Goal: Task Accomplishment & Management: Manage account settings

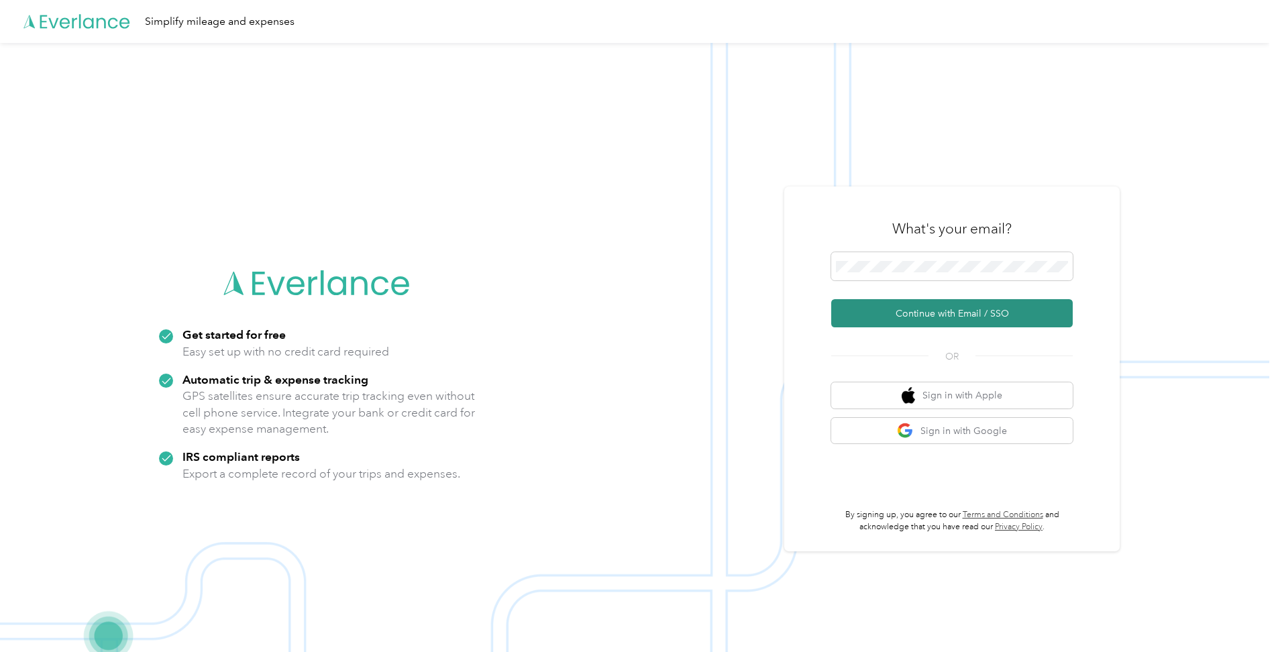
click at [922, 317] on button "Continue with Email / SSO" at bounding box center [951, 313] width 241 height 28
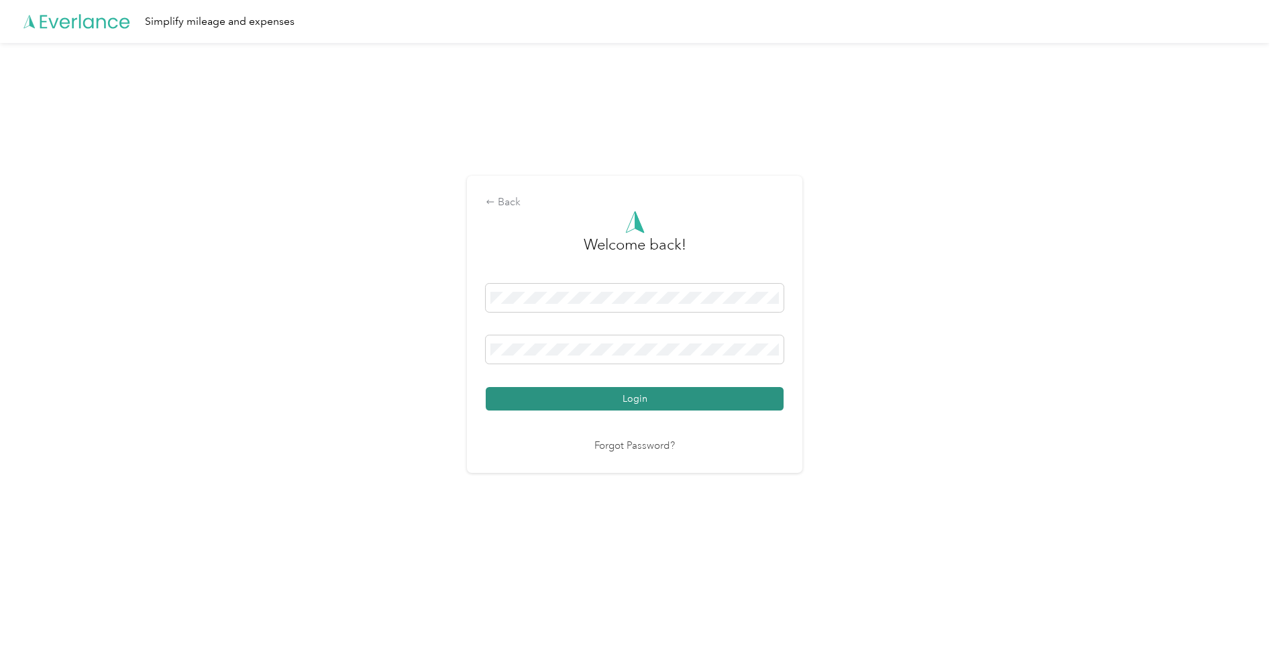
click at [627, 397] on button "Login" at bounding box center [635, 398] width 298 height 23
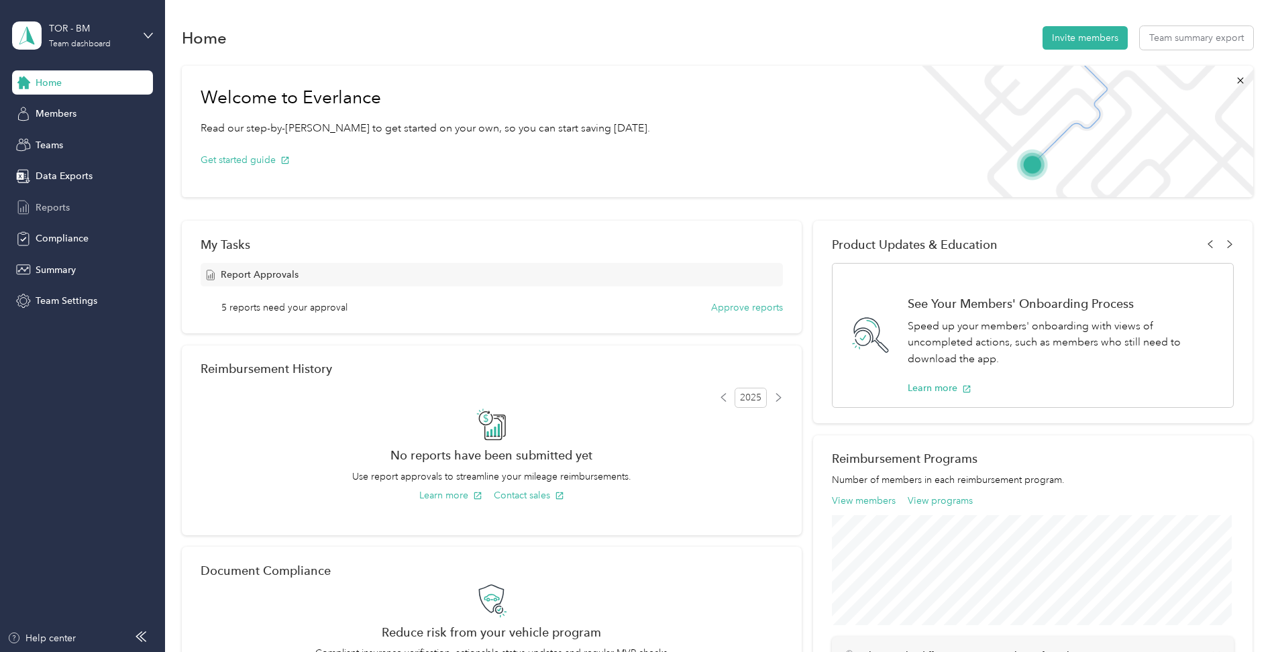
click at [68, 201] on span "Reports" at bounding box center [53, 208] width 34 height 14
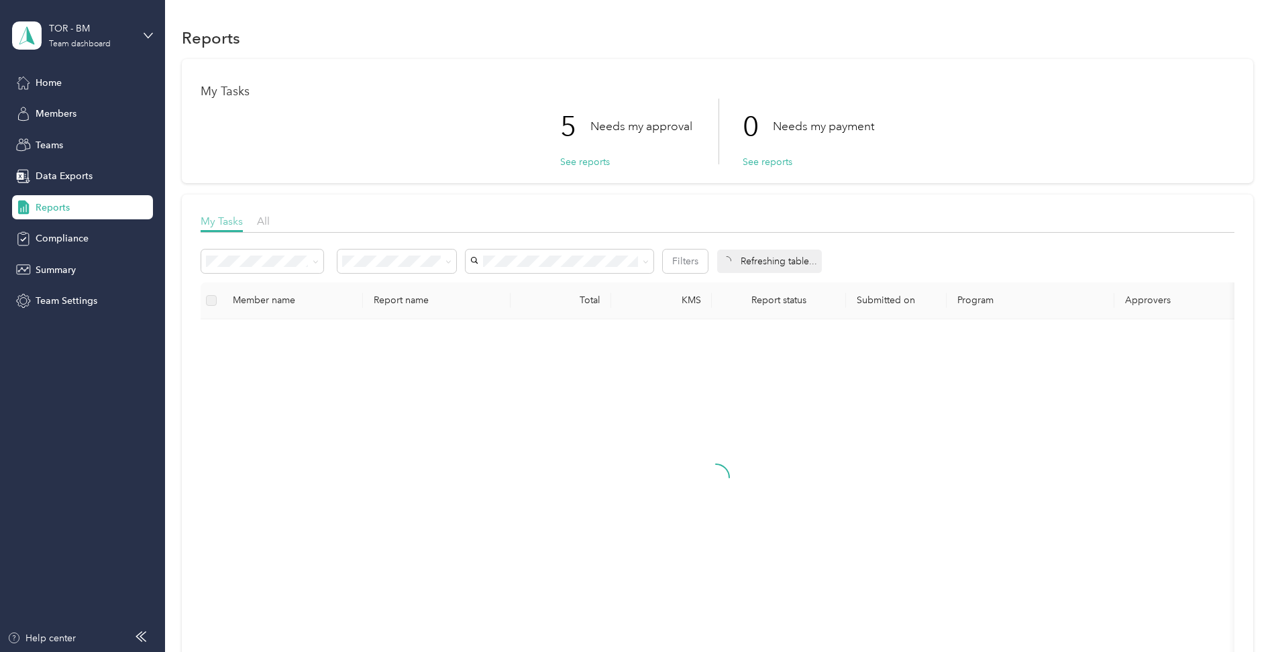
click at [226, 221] on span "My Tasks" at bounding box center [222, 221] width 42 height 13
click at [268, 220] on span "All" at bounding box center [263, 221] width 13 height 13
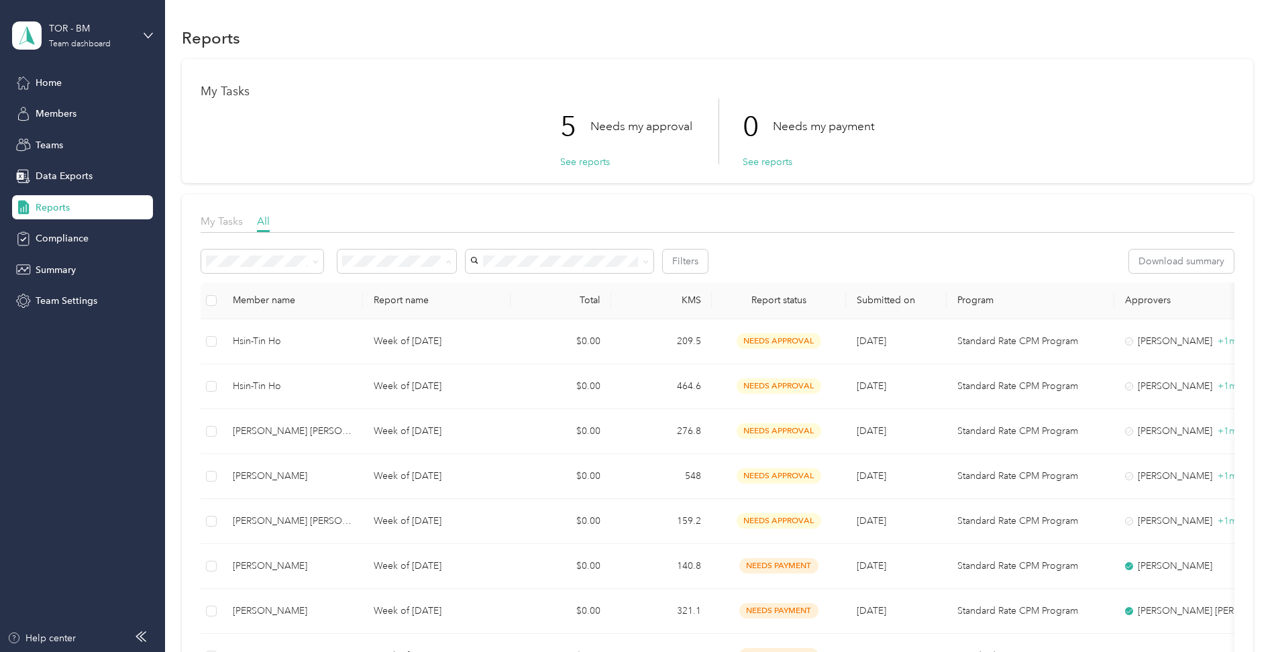
click at [382, 312] on div "Needs approval" at bounding box center [397, 309] width 100 height 14
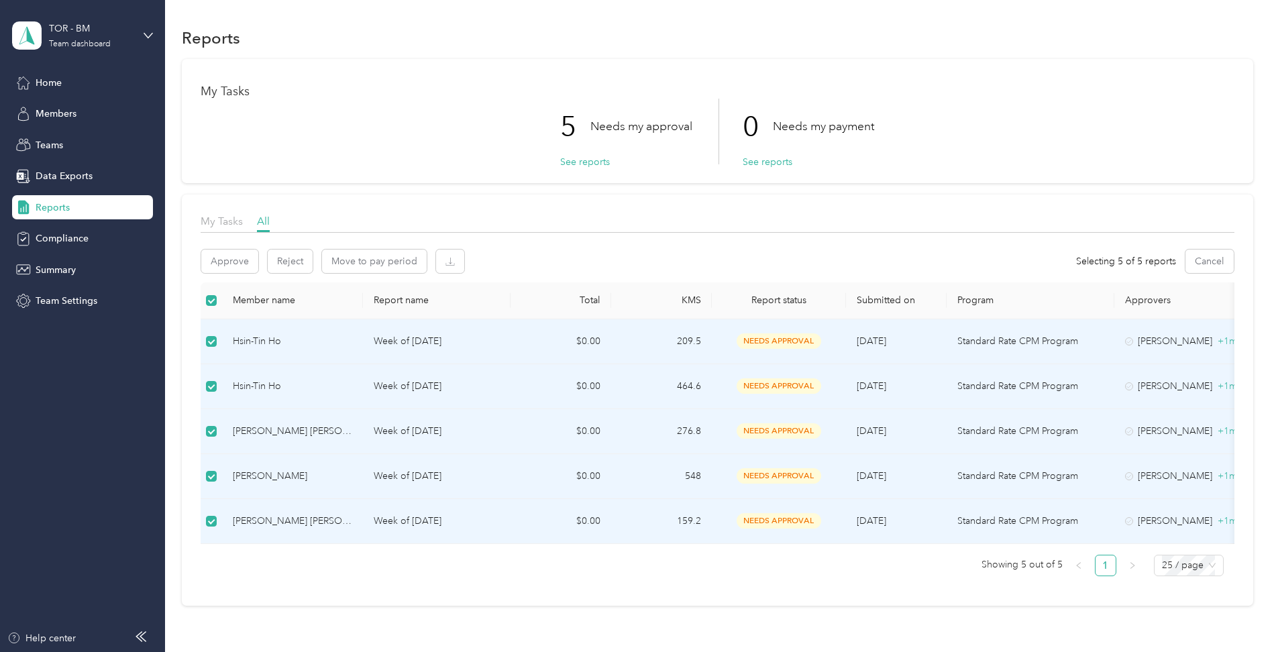
click at [267, 335] on div "Hsin-Tin Ho" at bounding box center [292, 341] width 119 height 15
click at [254, 340] on div "Hsin-Tin Ho" at bounding box center [292, 341] width 119 height 15
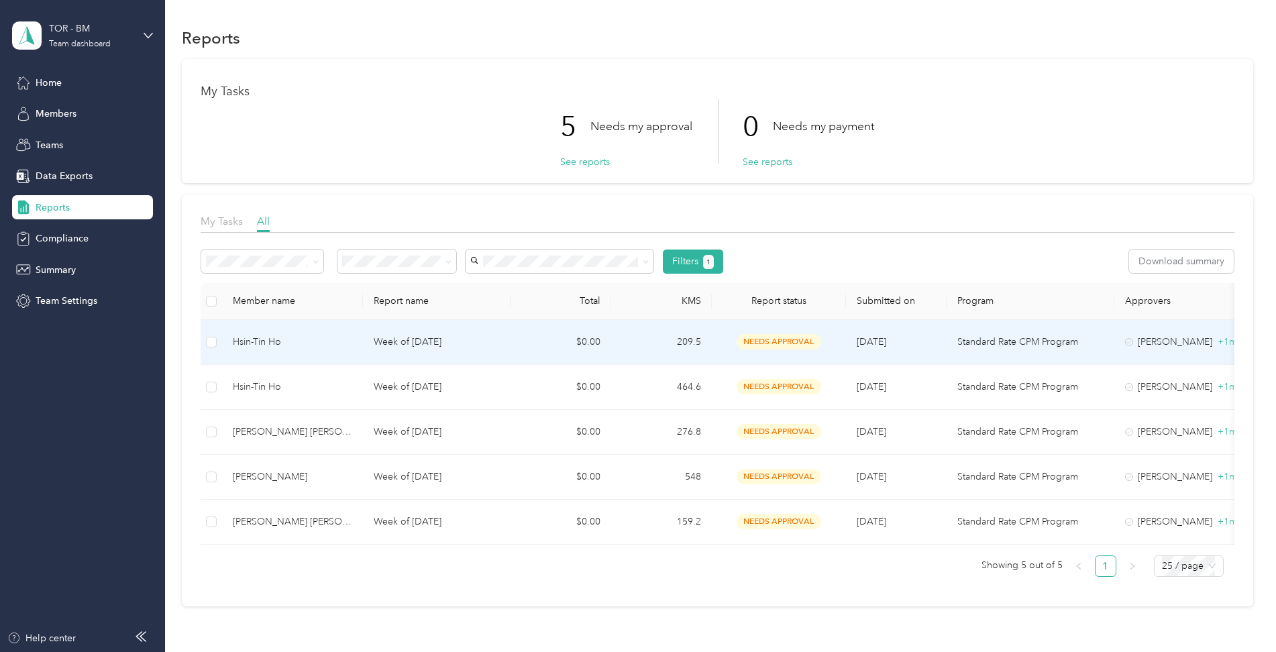
click at [256, 343] on div "Hsin-Tin Ho" at bounding box center [292, 342] width 119 height 15
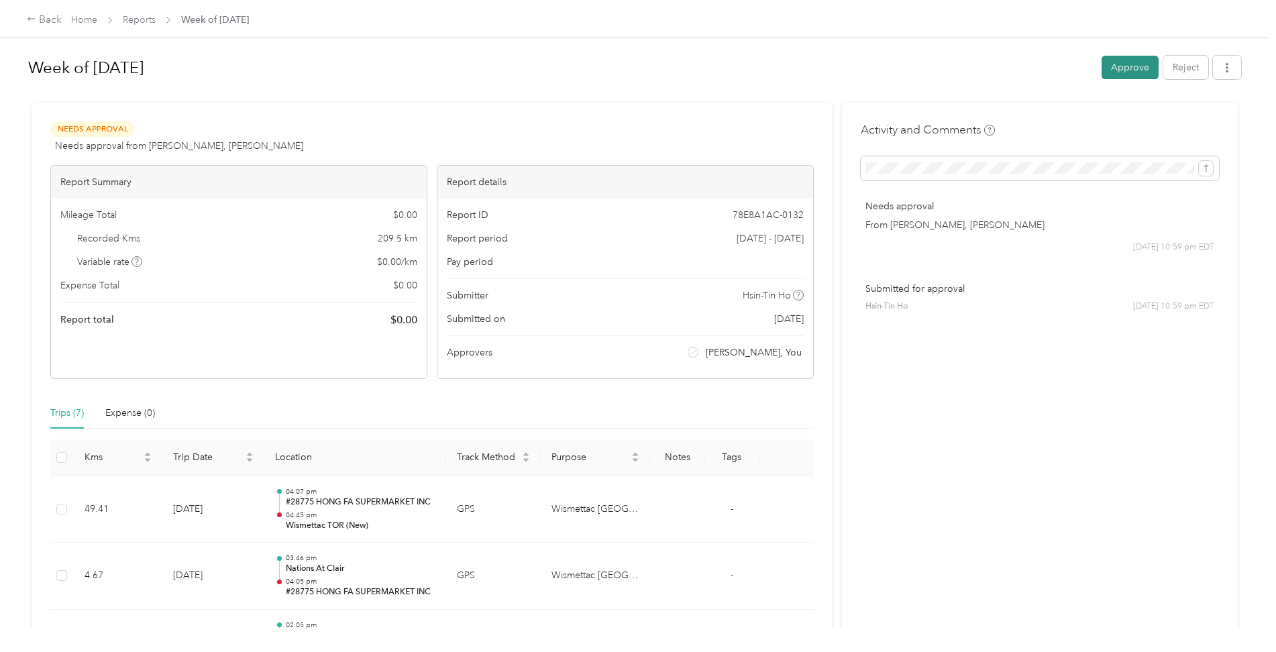
click at [1117, 63] on button "Approve" at bounding box center [1129, 67] width 57 height 23
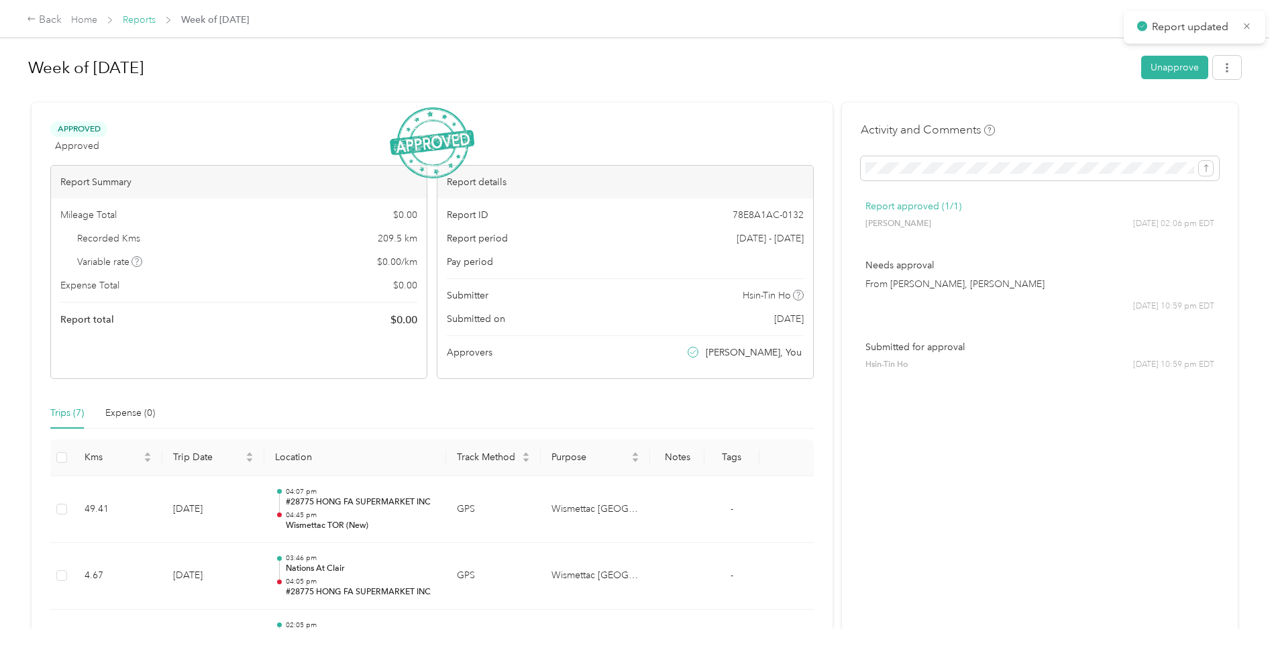
click at [136, 17] on link "Reports" at bounding box center [139, 19] width 33 height 11
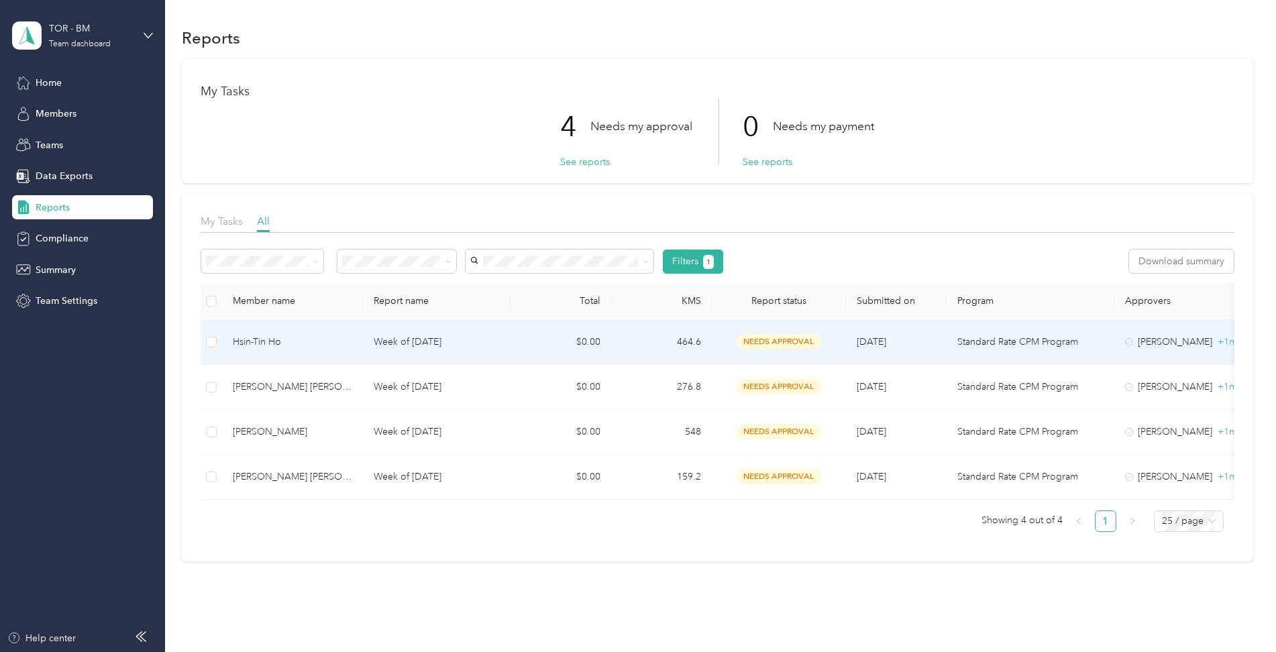
click at [268, 341] on div "Hsin-Tin Ho" at bounding box center [292, 342] width 119 height 15
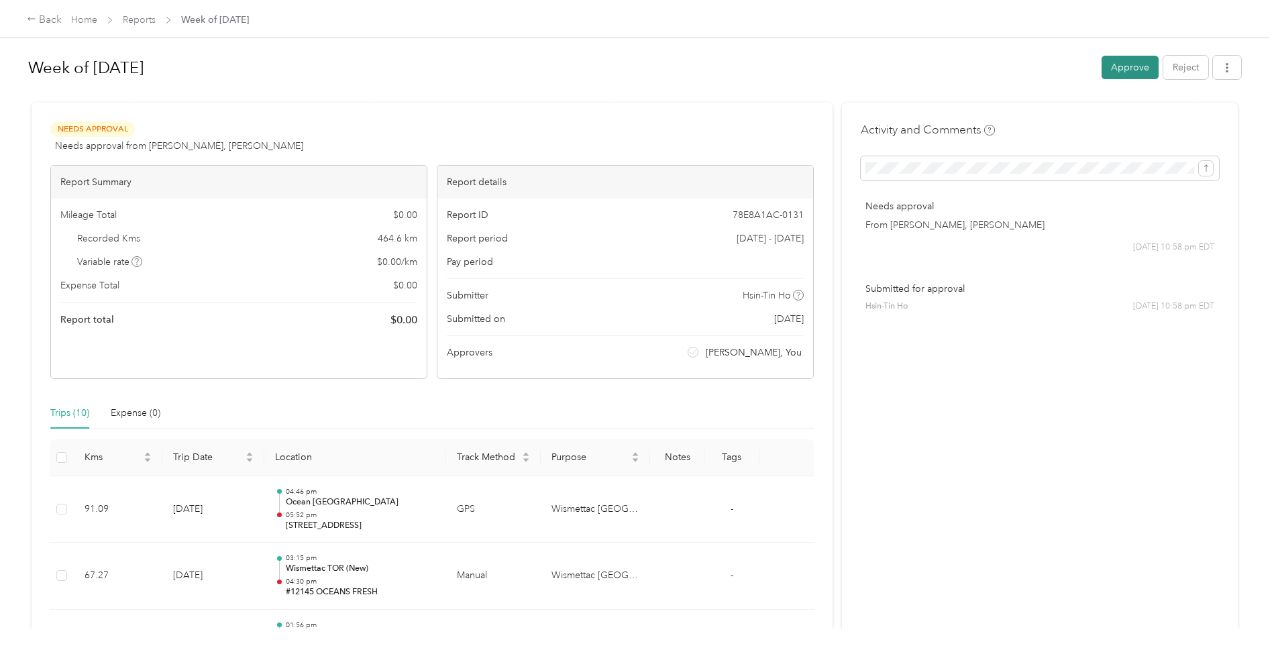
click at [1121, 67] on button "Approve" at bounding box center [1129, 67] width 57 height 23
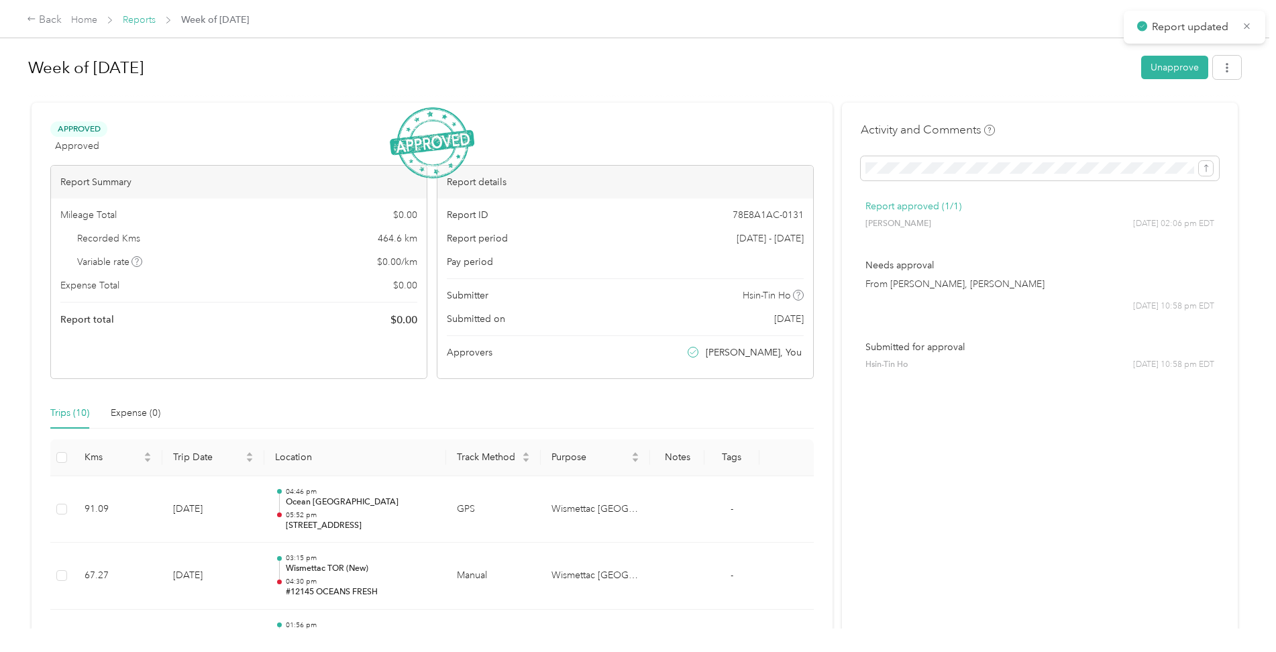
click at [133, 20] on link "Reports" at bounding box center [139, 19] width 33 height 11
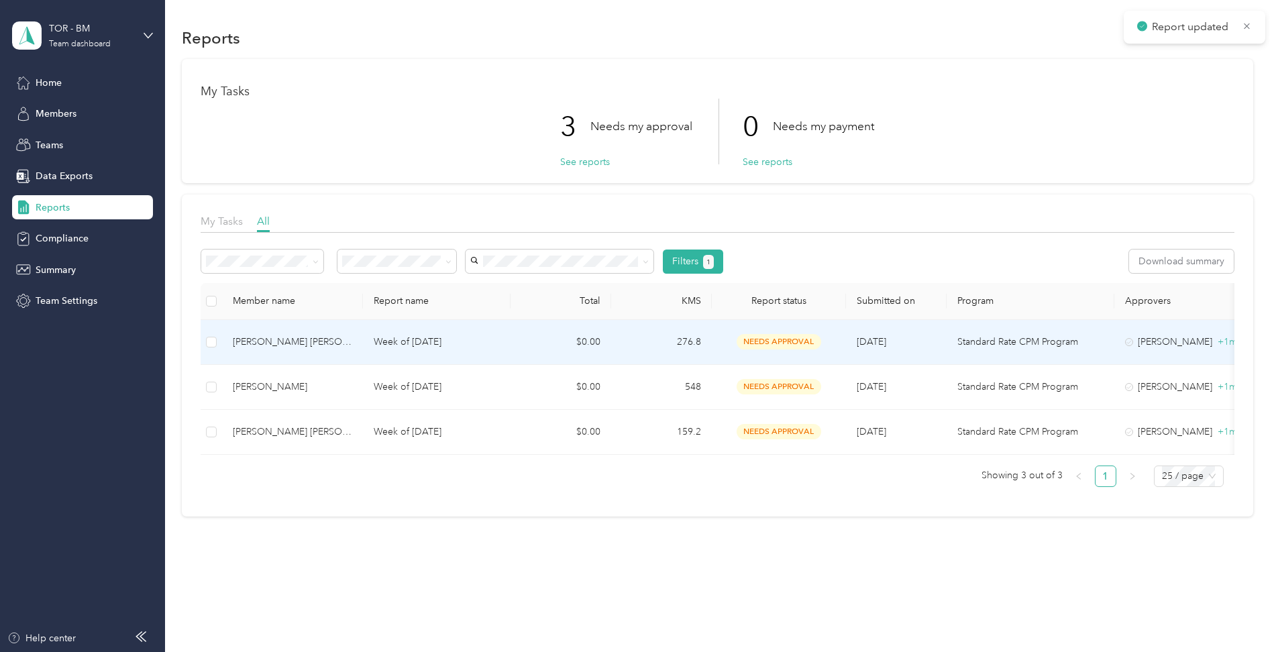
click at [278, 337] on div "[PERSON_NAME] [PERSON_NAME]" at bounding box center [292, 342] width 119 height 15
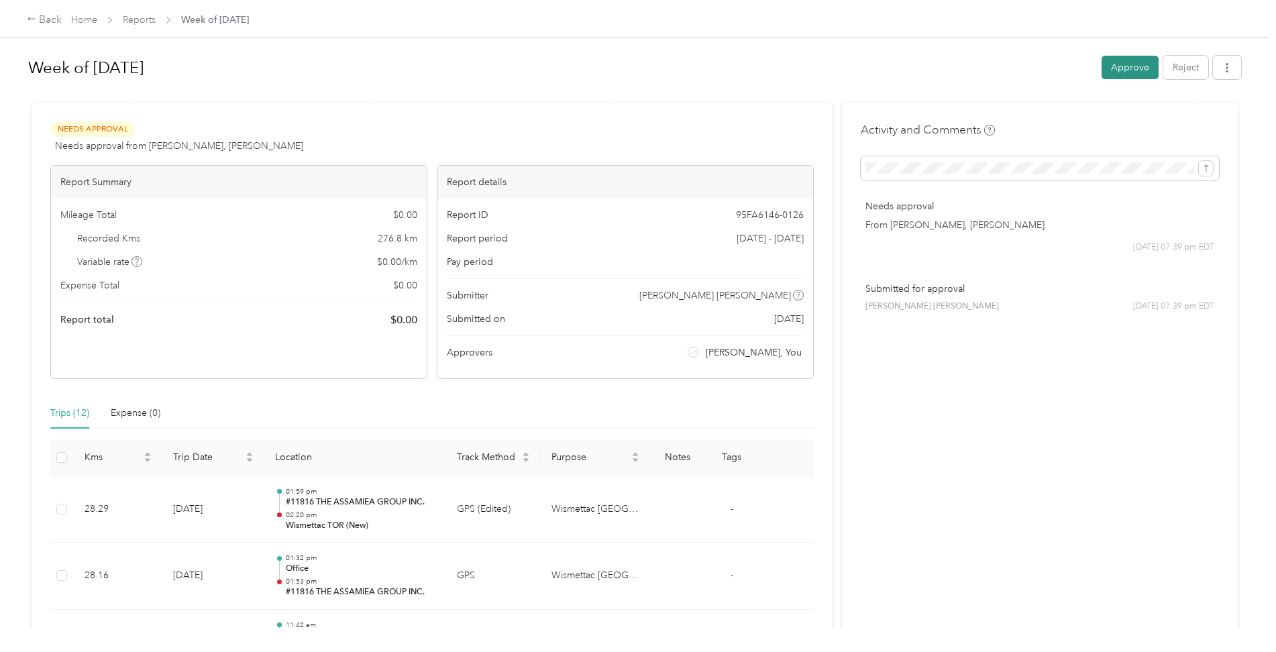
click at [1121, 75] on button "Approve" at bounding box center [1129, 67] width 57 height 23
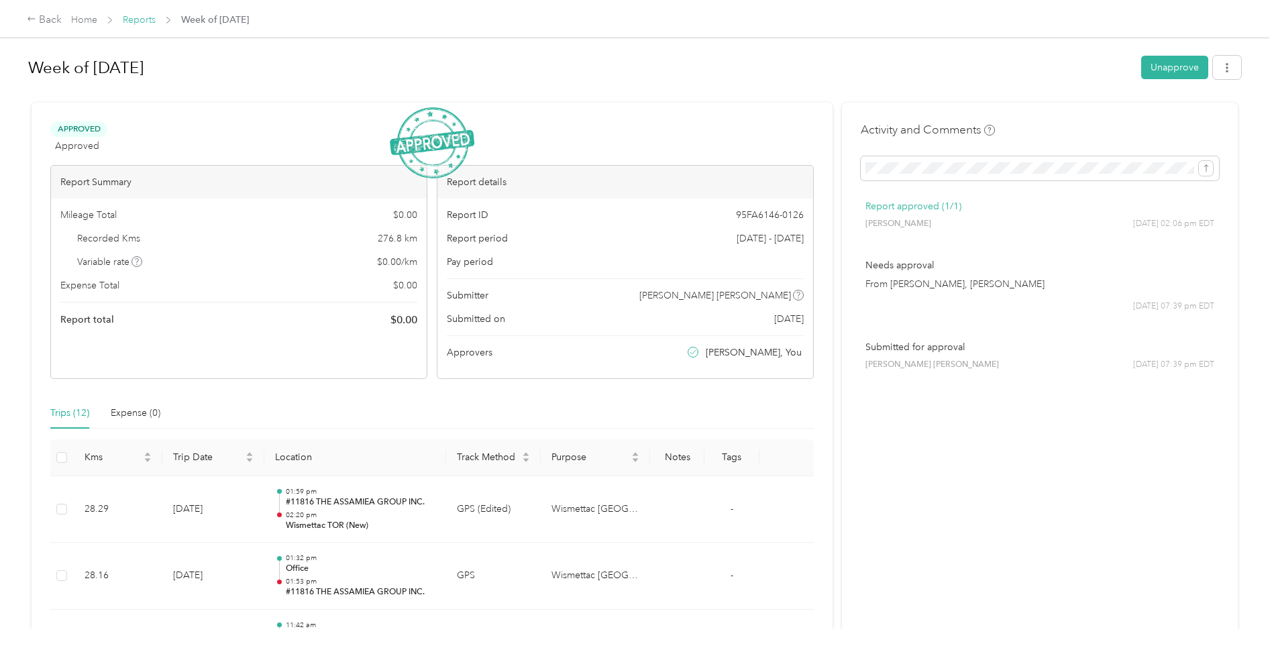
click at [137, 13] on span "Reports" at bounding box center [139, 20] width 33 height 14
click at [139, 23] on link "Reports" at bounding box center [139, 19] width 33 height 11
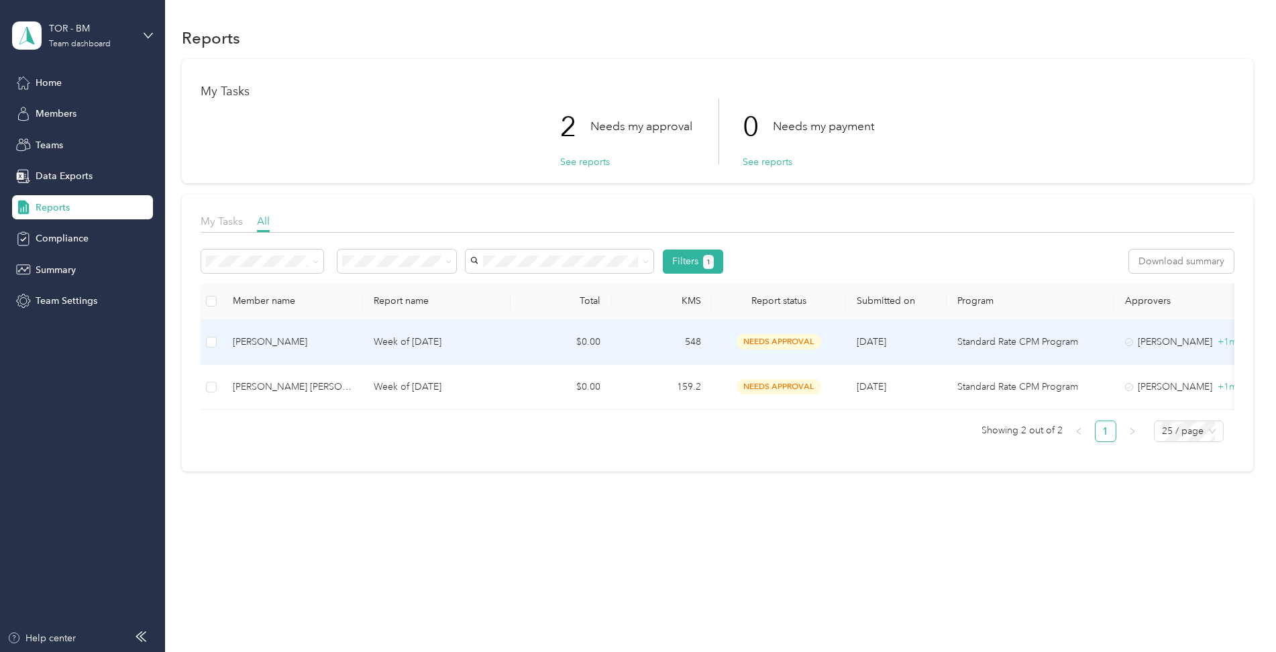
click at [275, 339] on div "[PERSON_NAME]" at bounding box center [292, 342] width 119 height 15
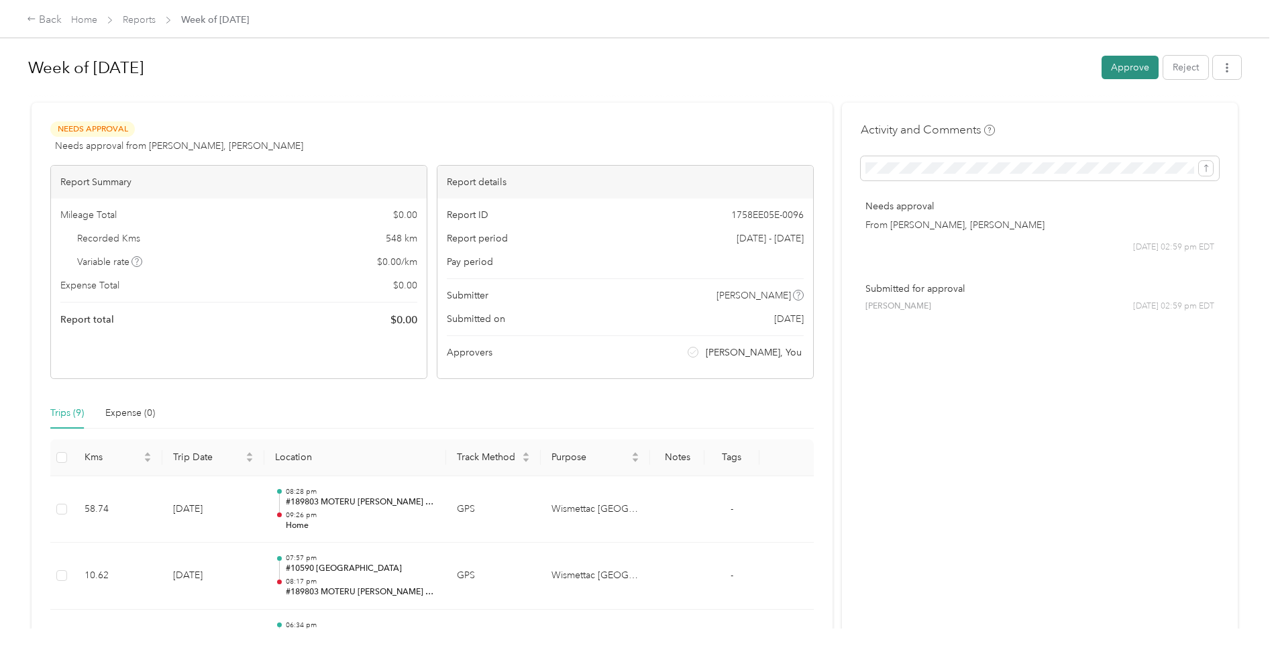
click at [1123, 66] on button "Approve" at bounding box center [1129, 67] width 57 height 23
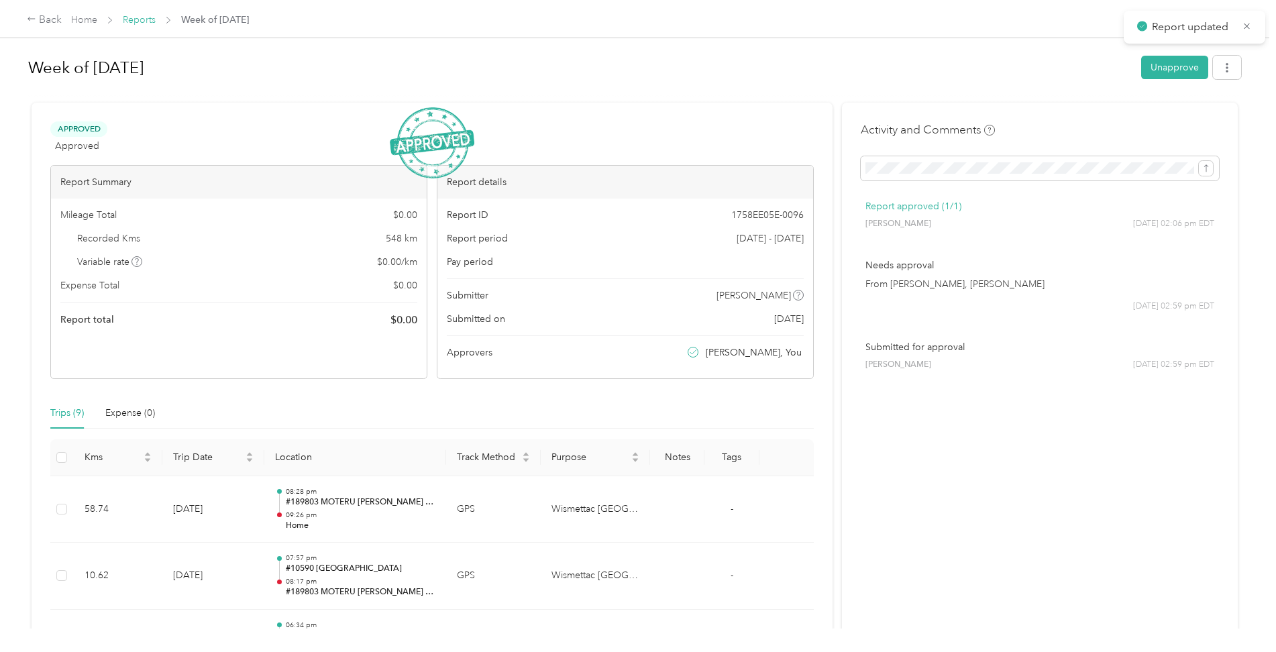
click at [133, 18] on link "Reports" at bounding box center [139, 19] width 33 height 11
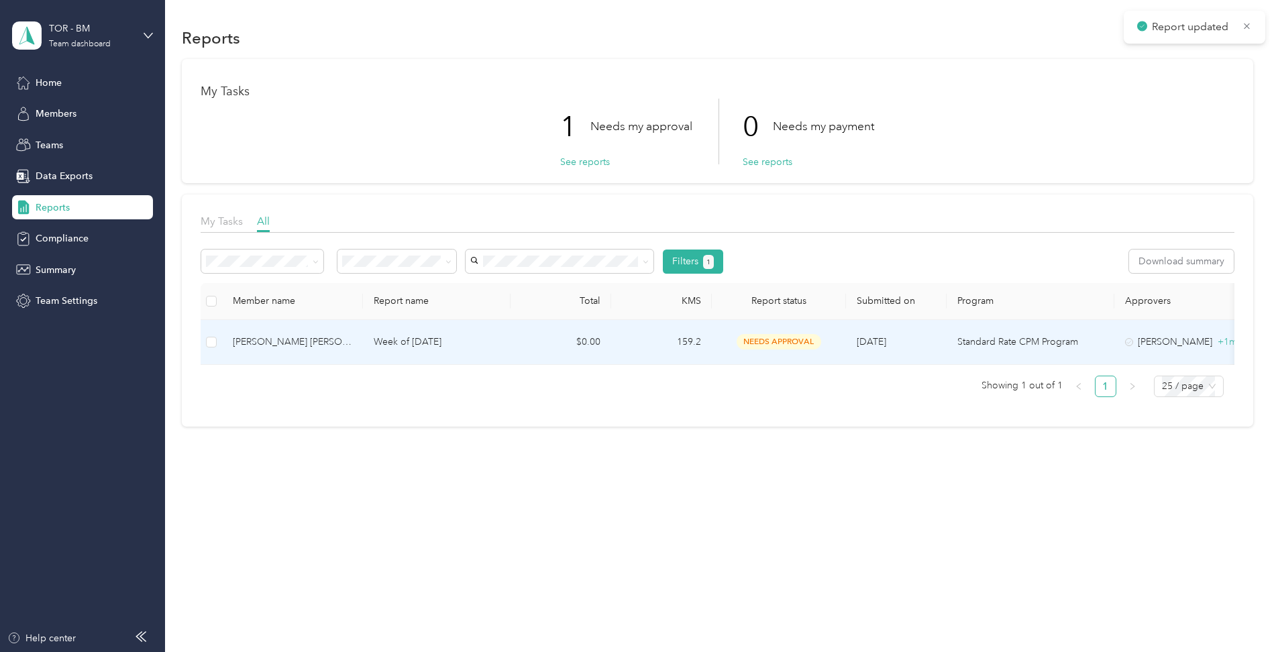
click at [272, 335] on div "[PERSON_NAME] [PERSON_NAME]" at bounding box center [292, 342] width 119 height 15
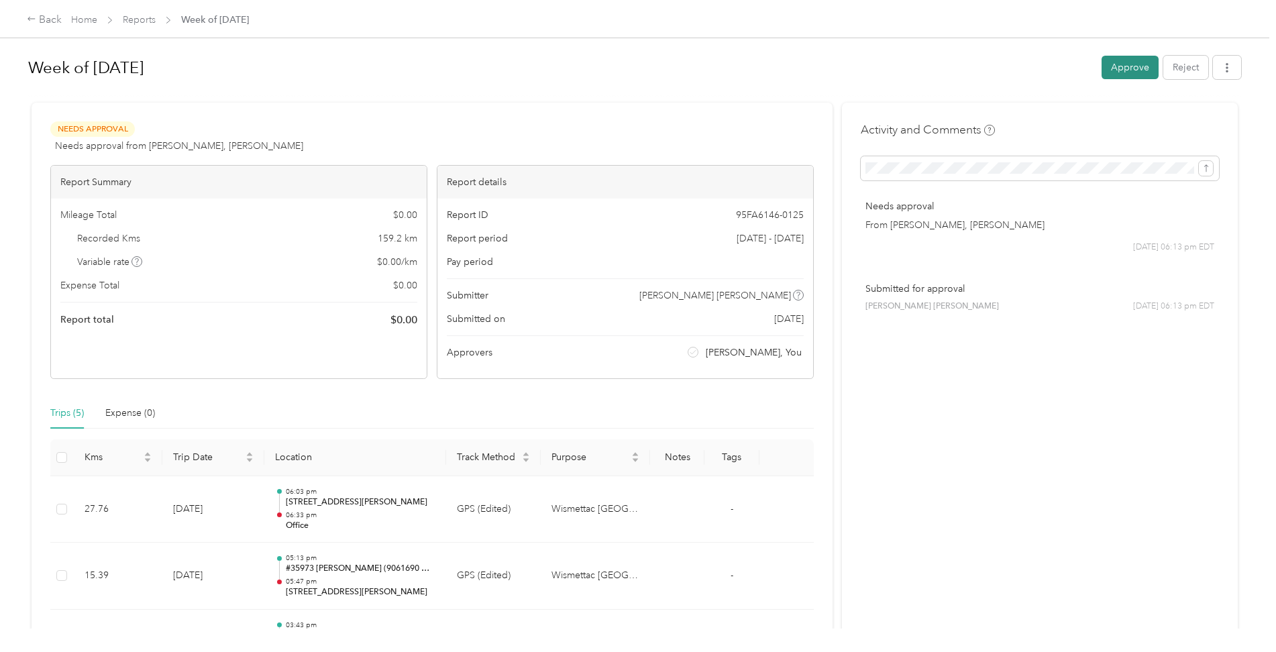
drag, startPoint x: 1121, startPoint y: 67, endPoint x: 1054, endPoint y: 76, distance: 68.3
click at [1121, 67] on button "Approve" at bounding box center [1129, 67] width 57 height 23
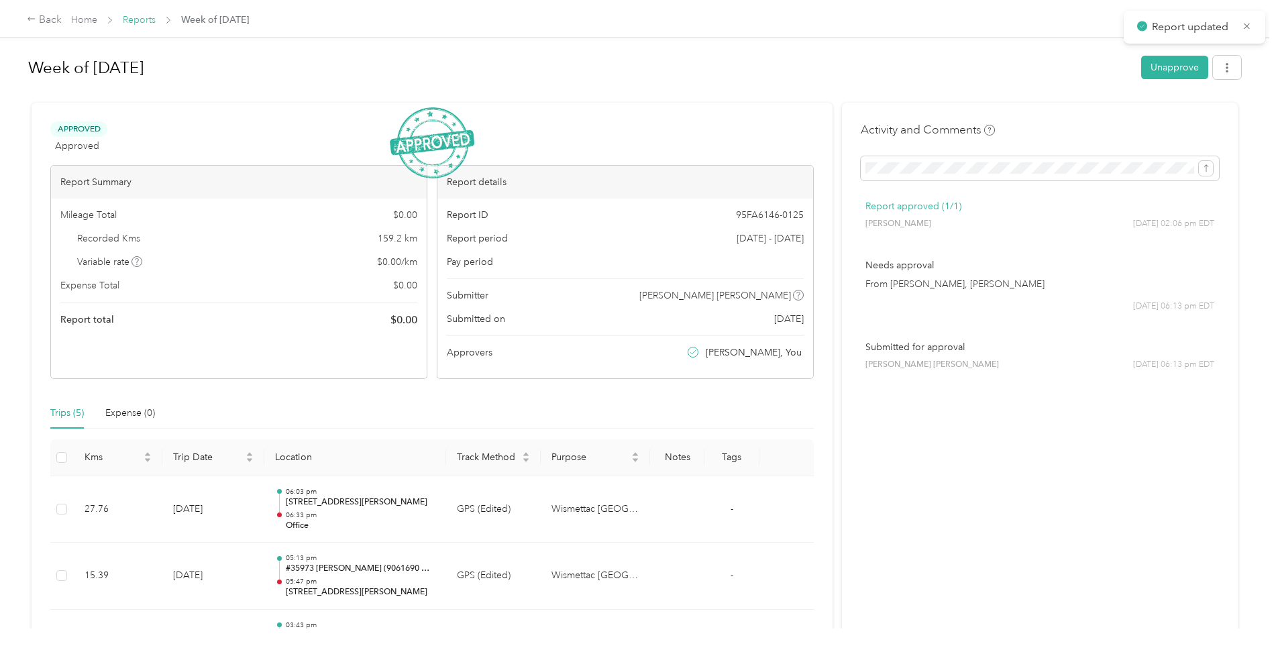
click at [140, 21] on link "Reports" at bounding box center [139, 19] width 33 height 11
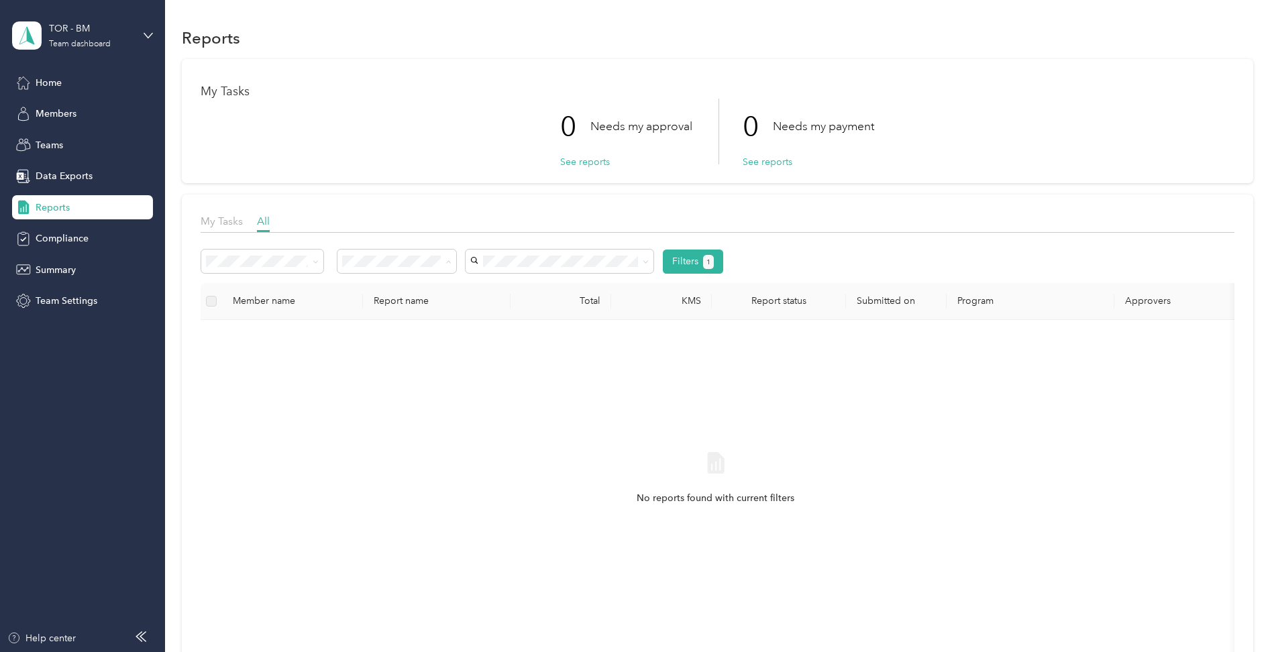
click at [388, 288] on div "All" at bounding box center [397, 286] width 100 height 14
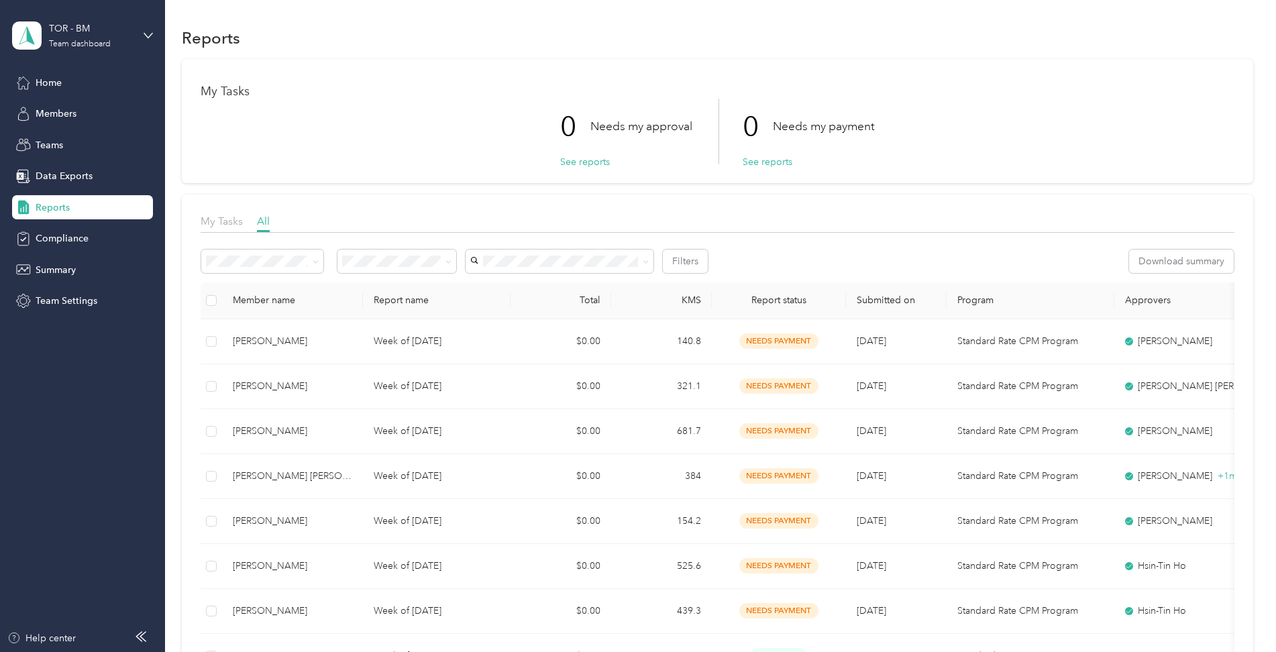
click at [378, 357] on div "Approved" at bounding box center [397, 356] width 100 height 14
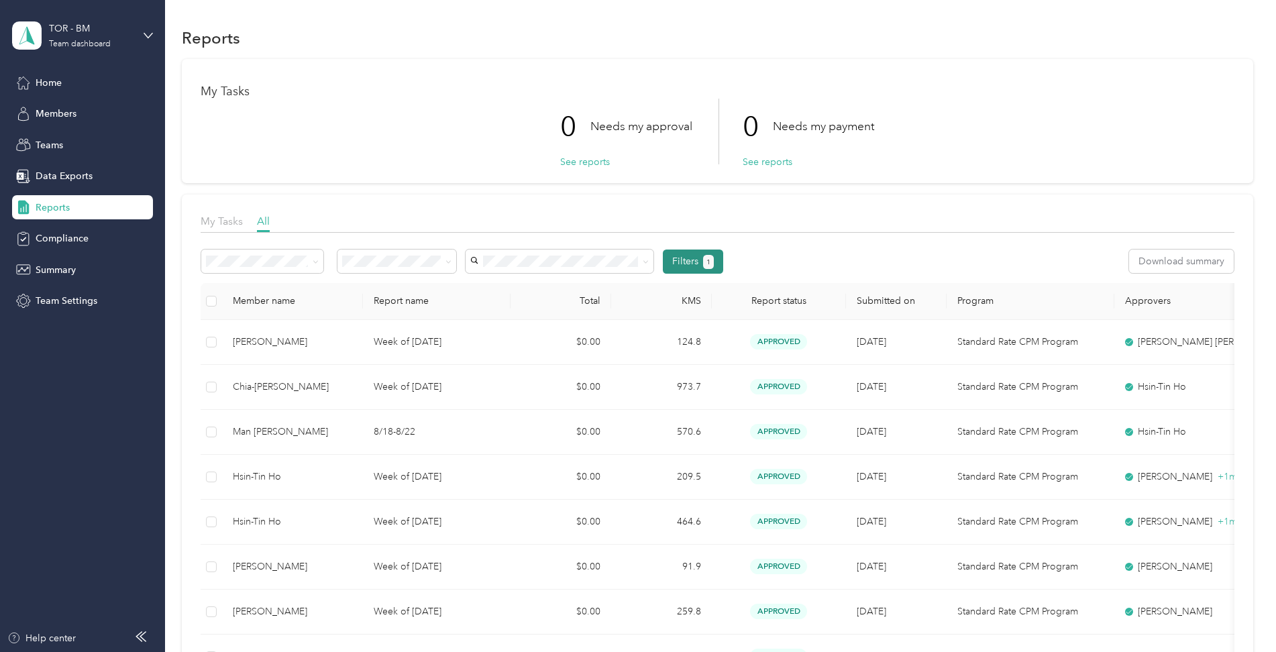
click at [695, 260] on button "Filters 1" at bounding box center [693, 261] width 61 height 24
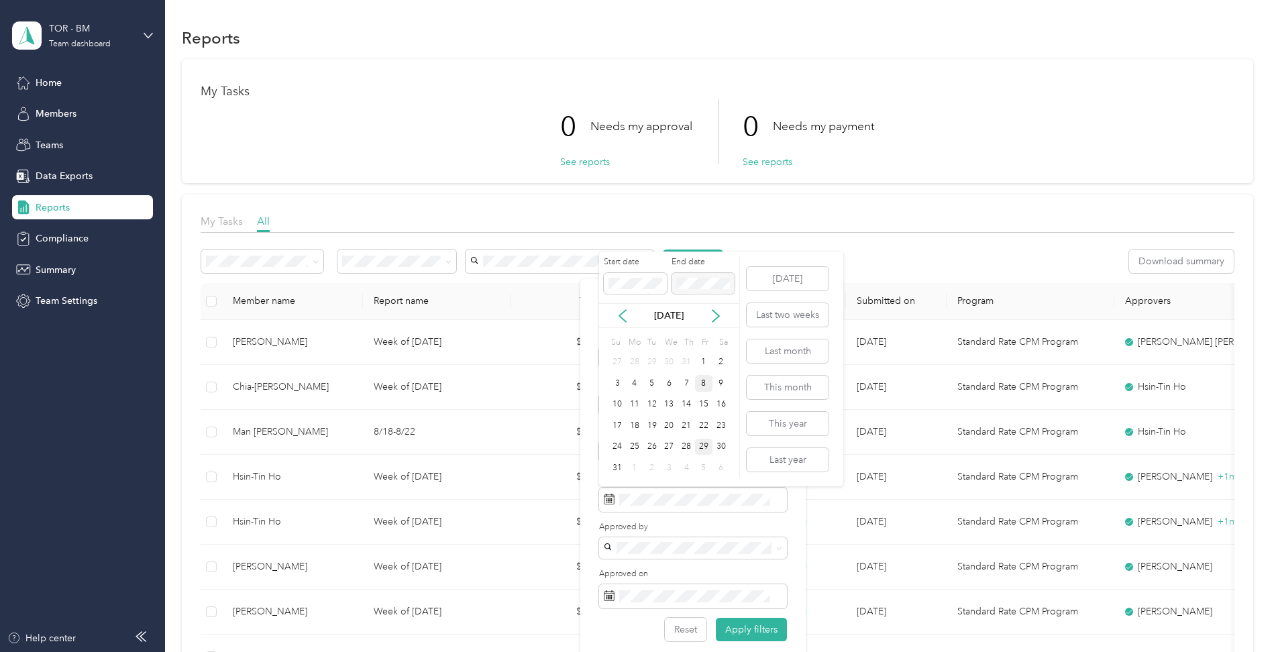
click at [704, 382] on div "8" at bounding box center [703, 383] width 17 height 17
click at [705, 400] on div "15" at bounding box center [703, 404] width 17 height 17
click at [779, 499] on icon at bounding box center [778, 499] width 7 height 7
click at [704, 402] on div "15" at bounding box center [703, 404] width 17 height 17
click at [705, 444] on div "29" at bounding box center [703, 447] width 17 height 17
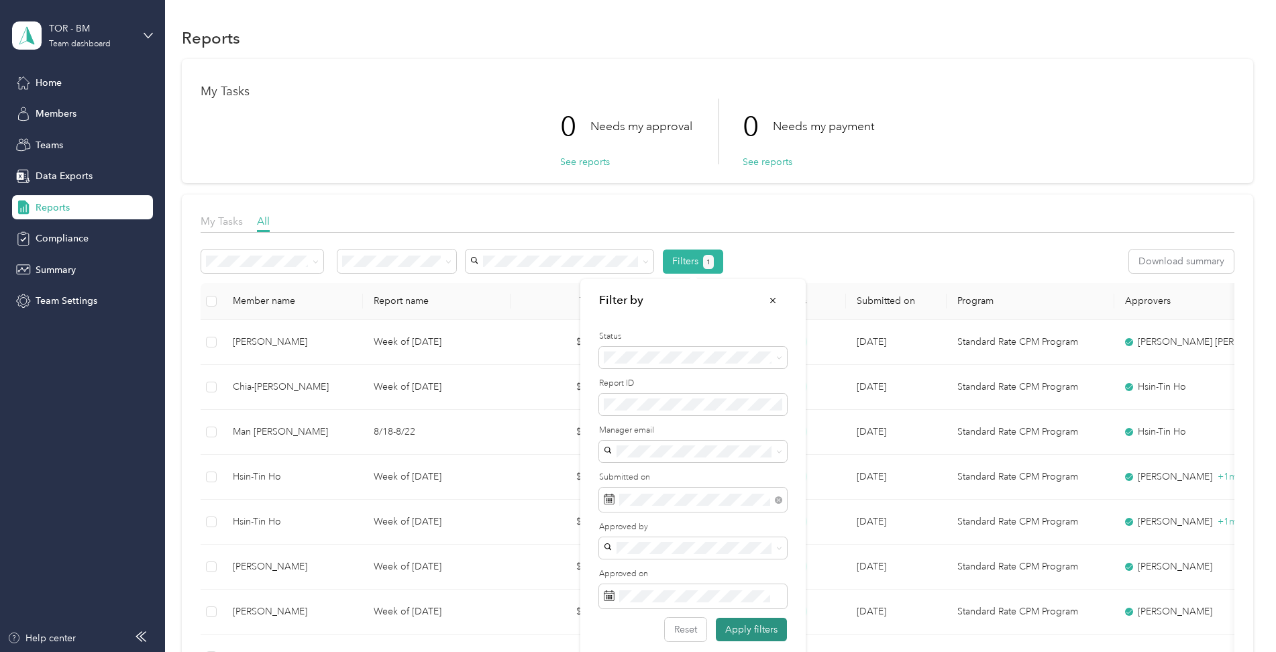
click at [742, 626] on button "Apply filters" at bounding box center [751, 629] width 71 height 23
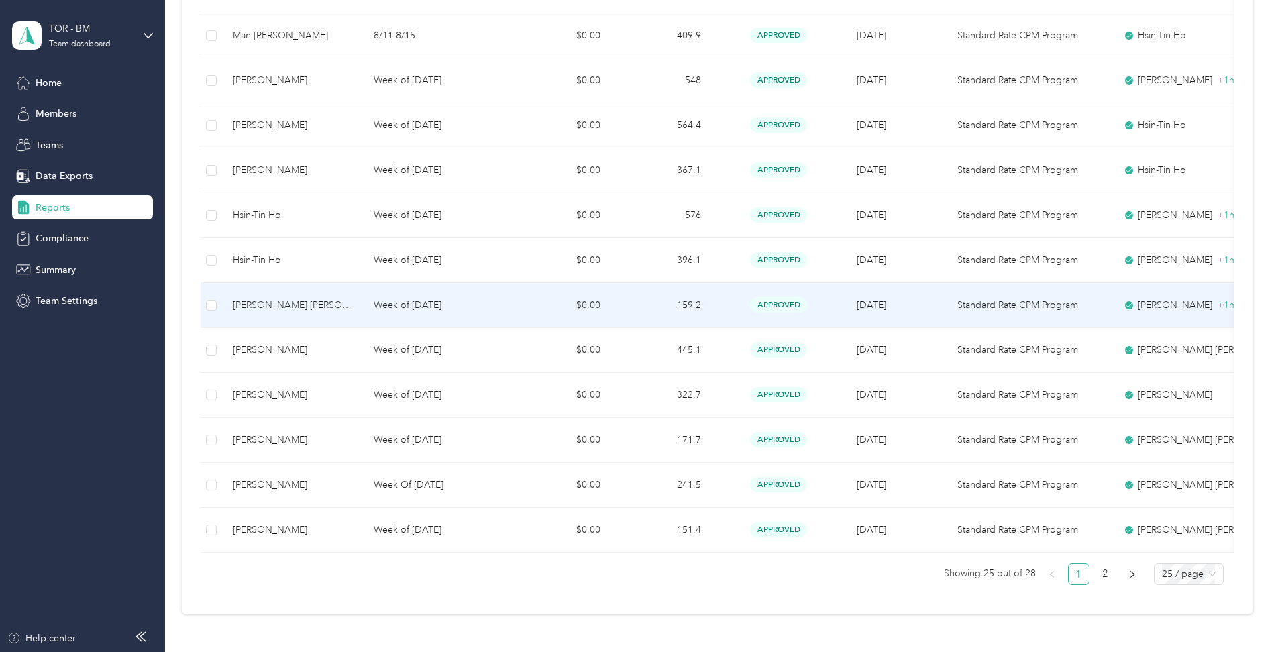
scroll to position [1001, 0]
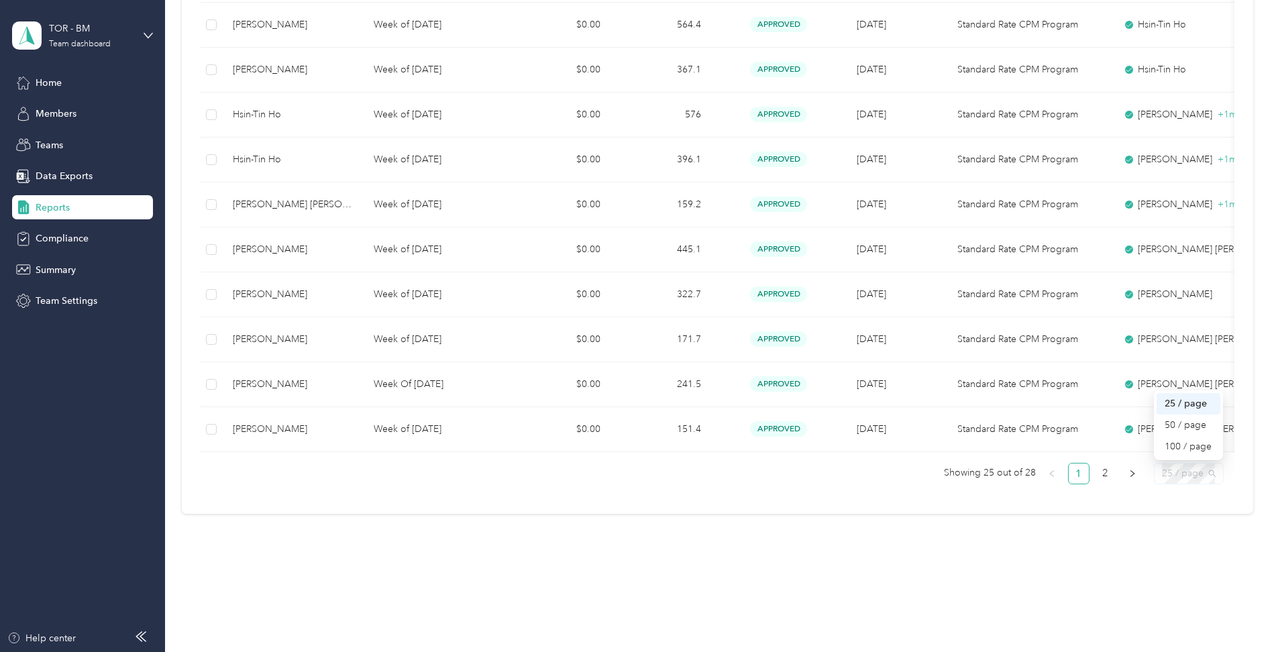
click at [1171, 473] on span "25 / page" at bounding box center [1188, 473] width 54 height 20
click at [1180, 426] on div "50 / page" at bounding box center [1188, 425] width 48 height 15
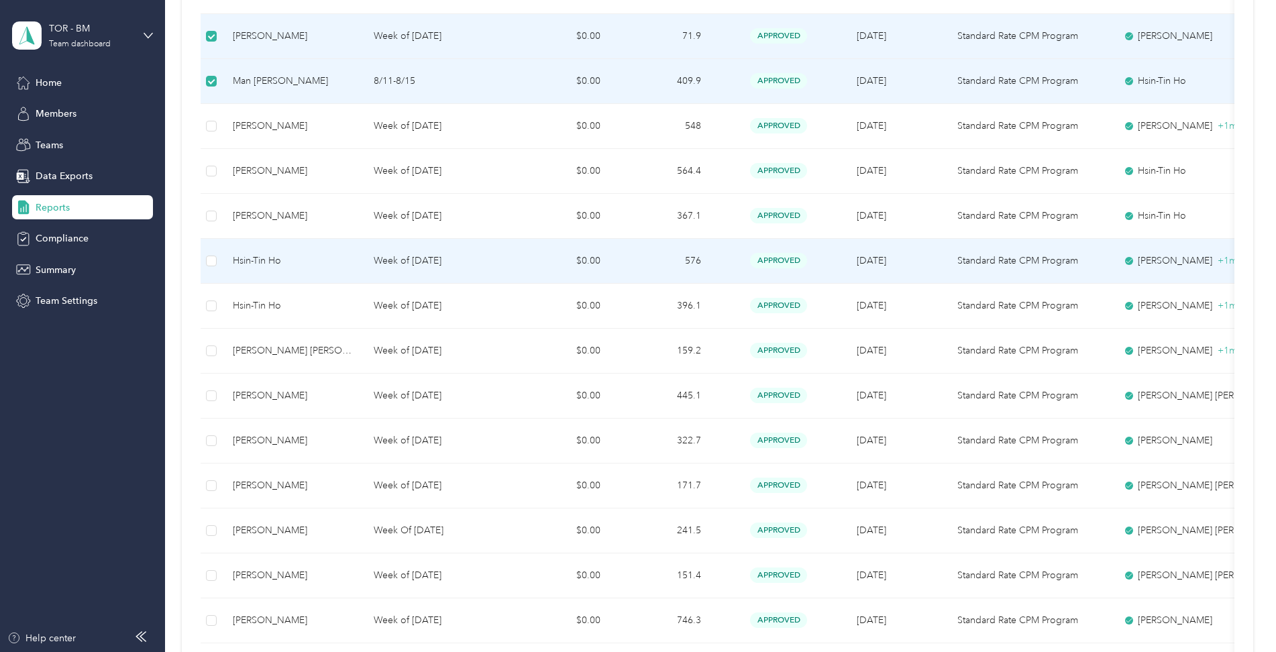
scroll to position [845, 0]
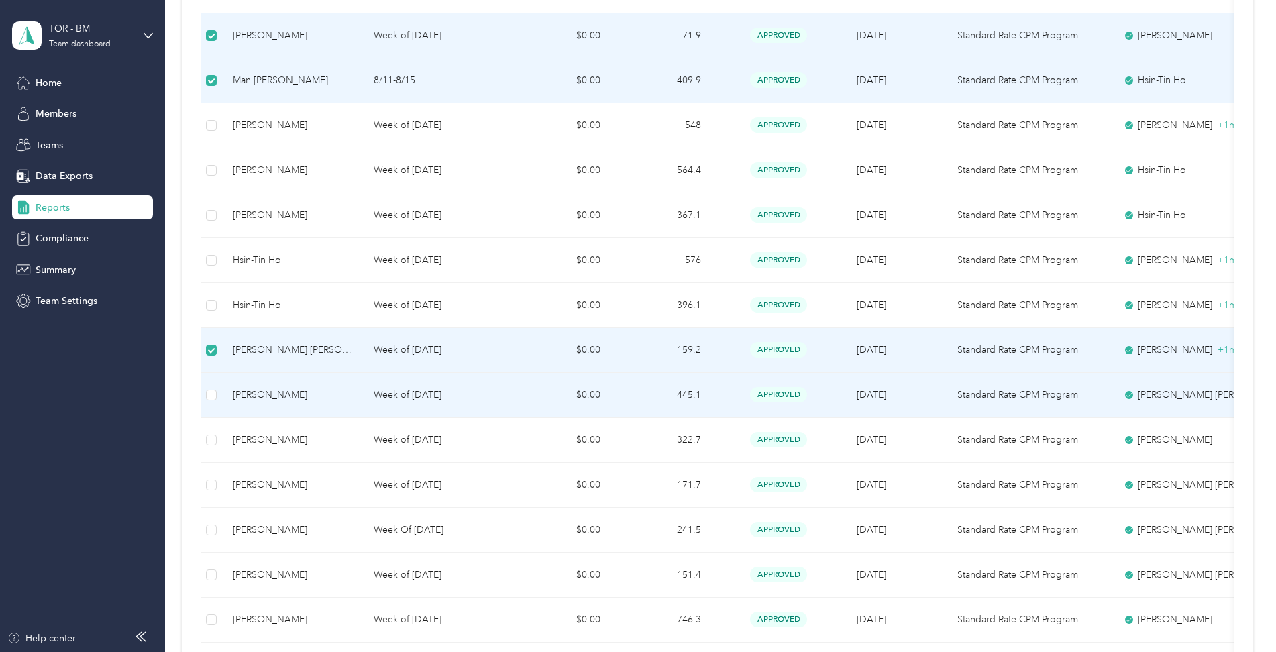
click at [217, 390] on td at bounding box center [211, 395] width 21 height 45
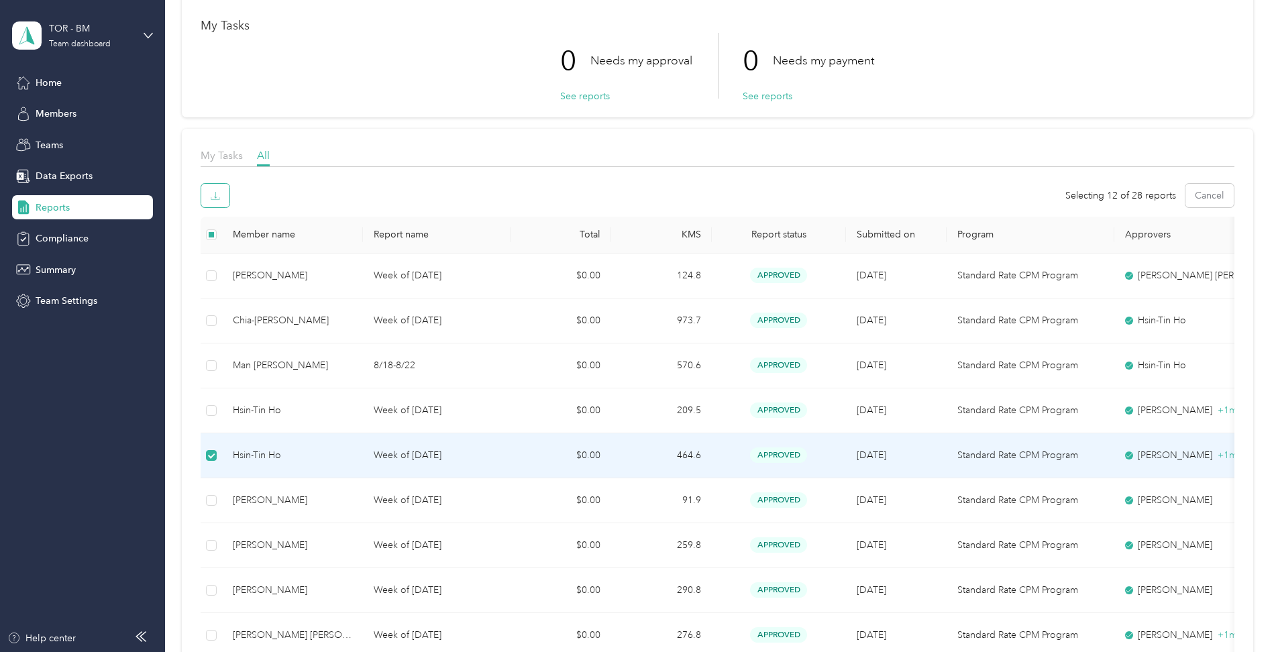
scroll to position [66, 0]
click at [215, 192] on icon "button" at bounding box center [215, 194] width 9 height 9
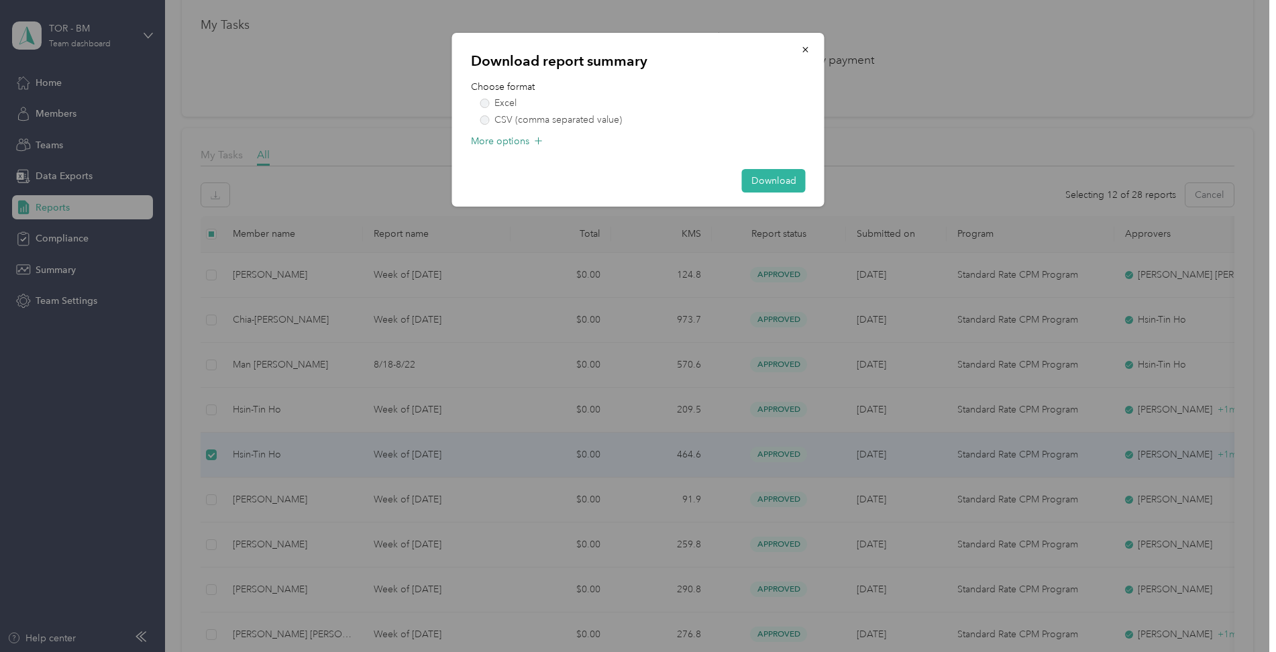
click at [522, 141] on span "More options" at bounding box center [500, 141] width 58 height 14
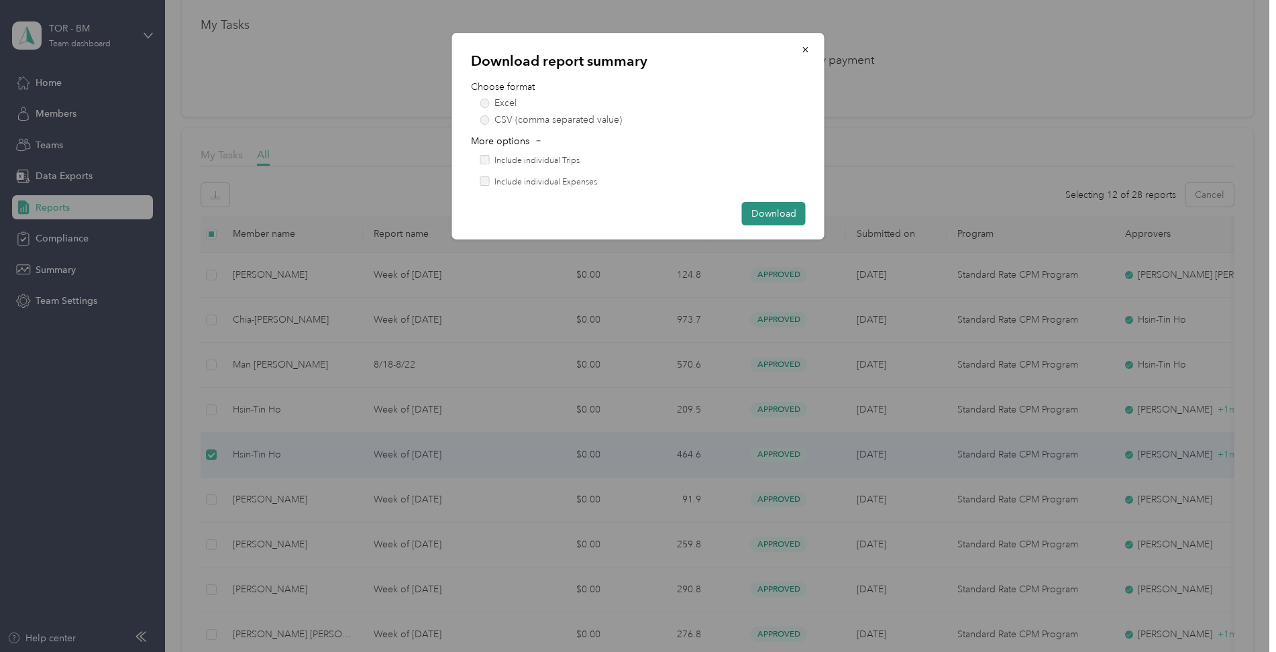
click at [769, 214] on button "Download" at bounding box center [774, 213] width 64 height 23
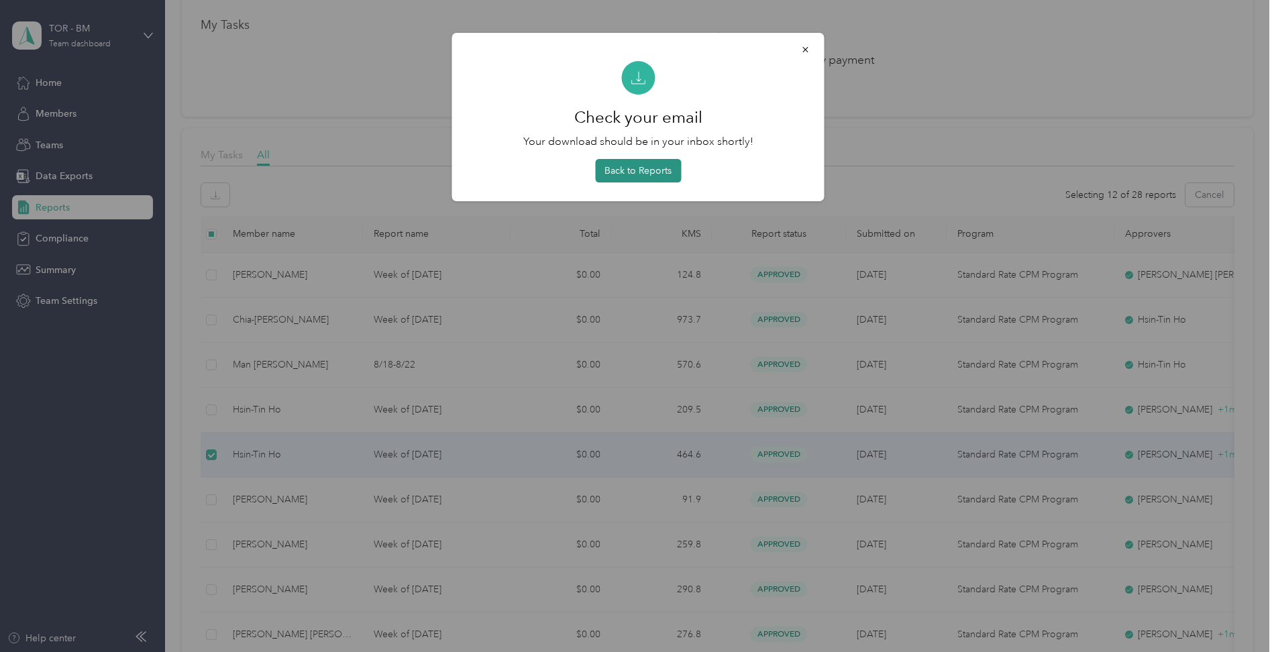
click at [636, 172] on button "Back to Reports" at bounding box center [638, 170] width 86 height 23
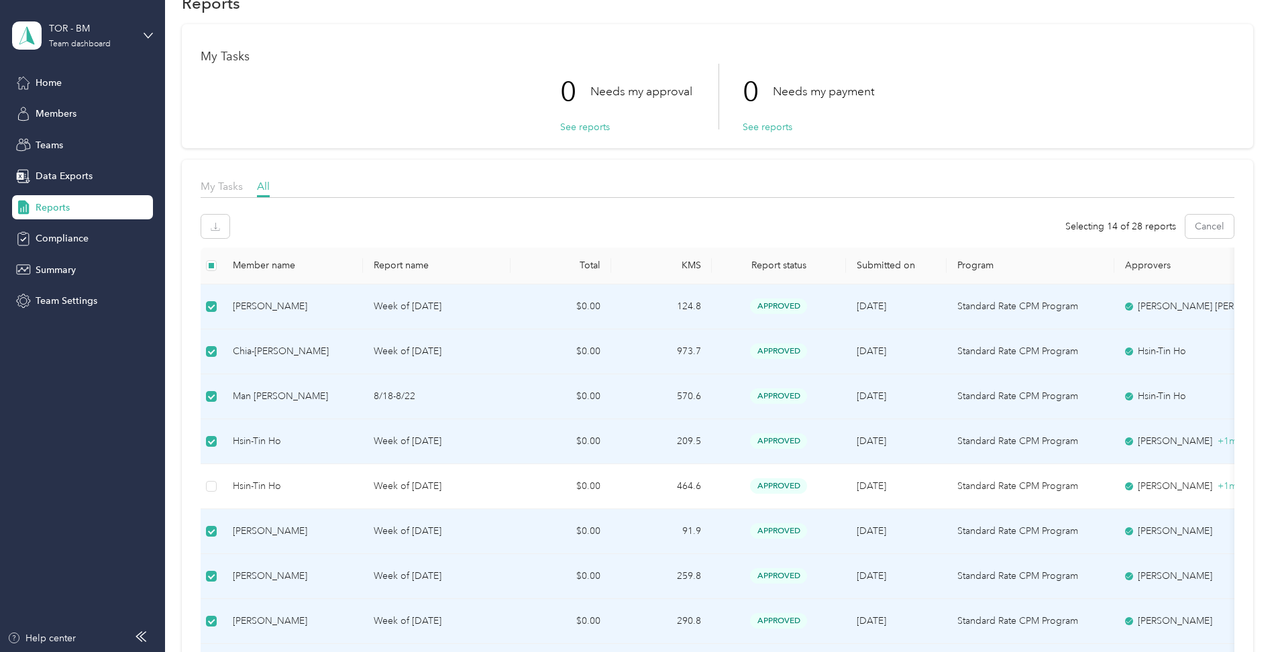
scroll to position [0, 0]
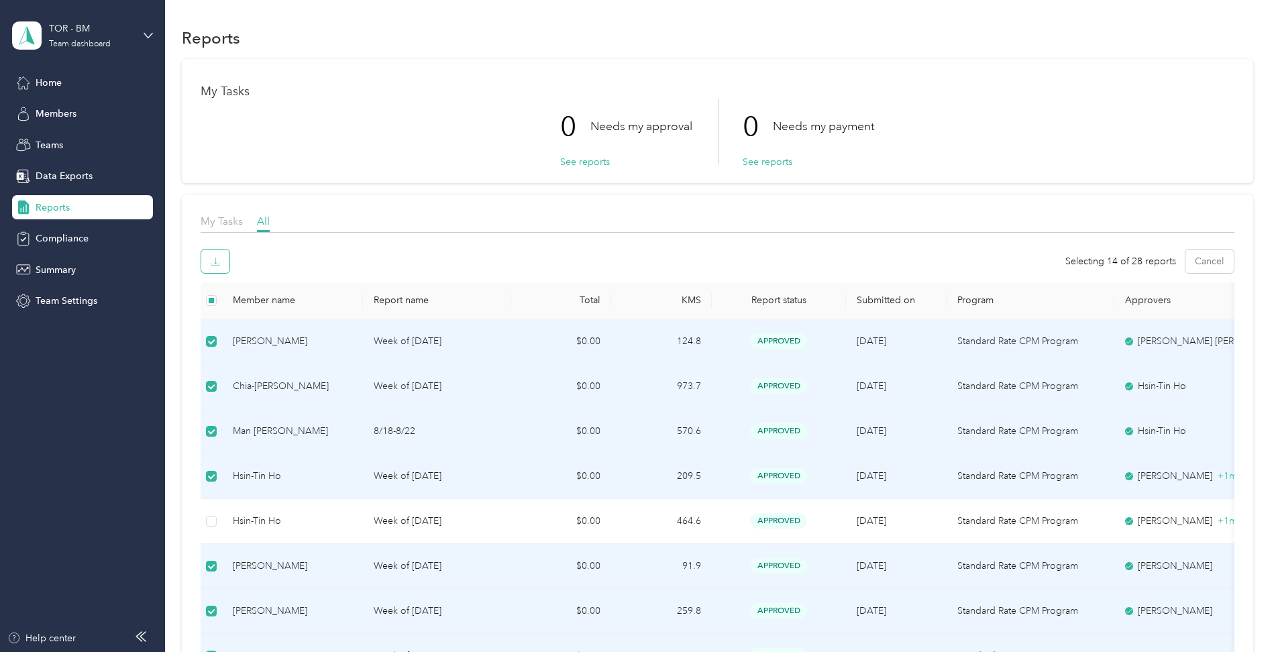
click at [214, 263] on icon "button" at bounding box center [215, 261] width 9 height 9
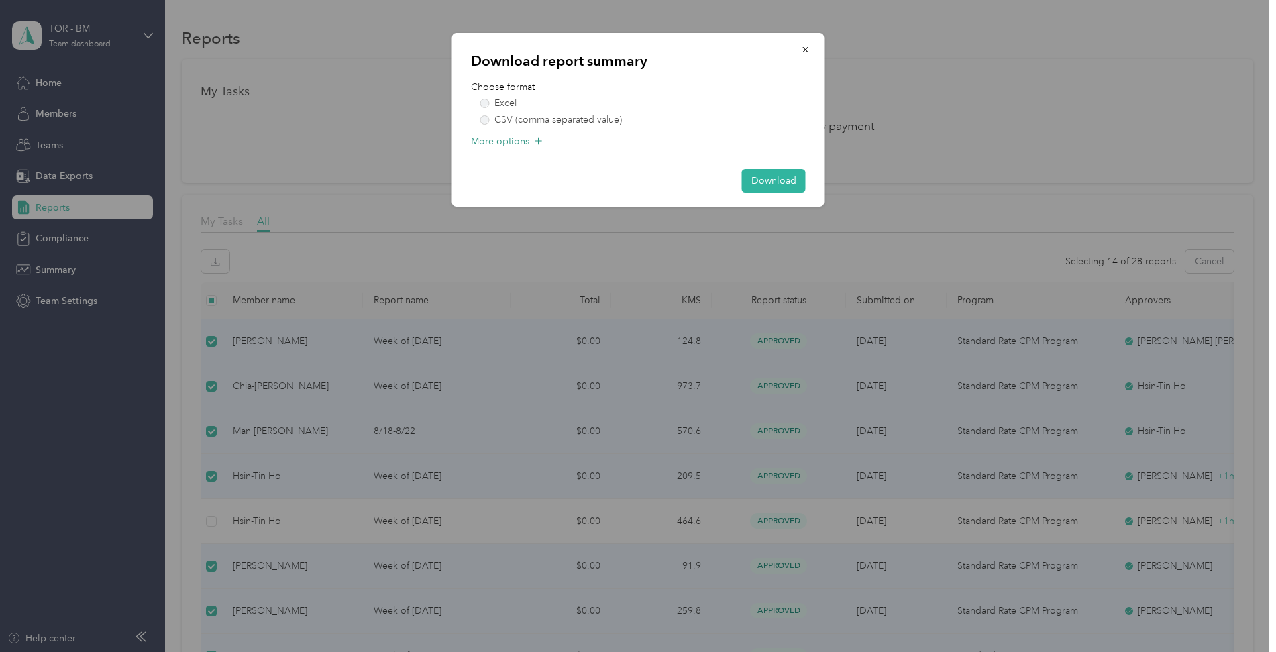
click at [515, 139] on span "More options" at bounding box center [500, 141] width 58 height 14
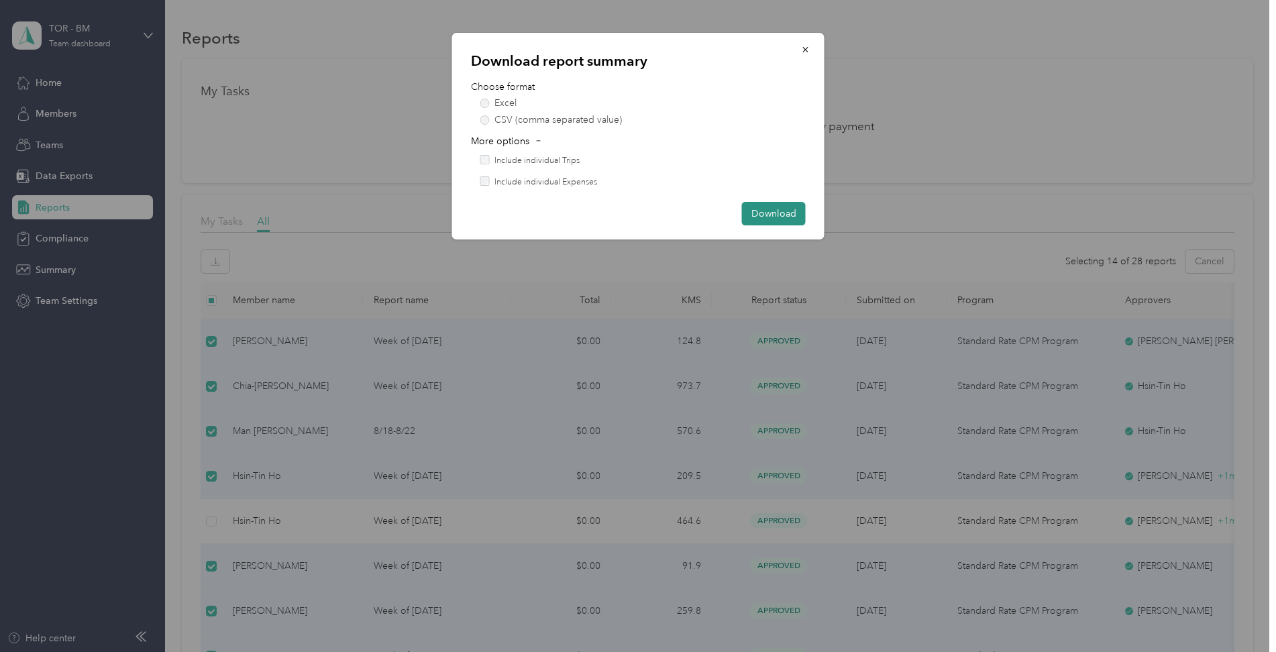
click at [773, 211] on button "Download" at bounding box center [774, 213] width 64 height 23
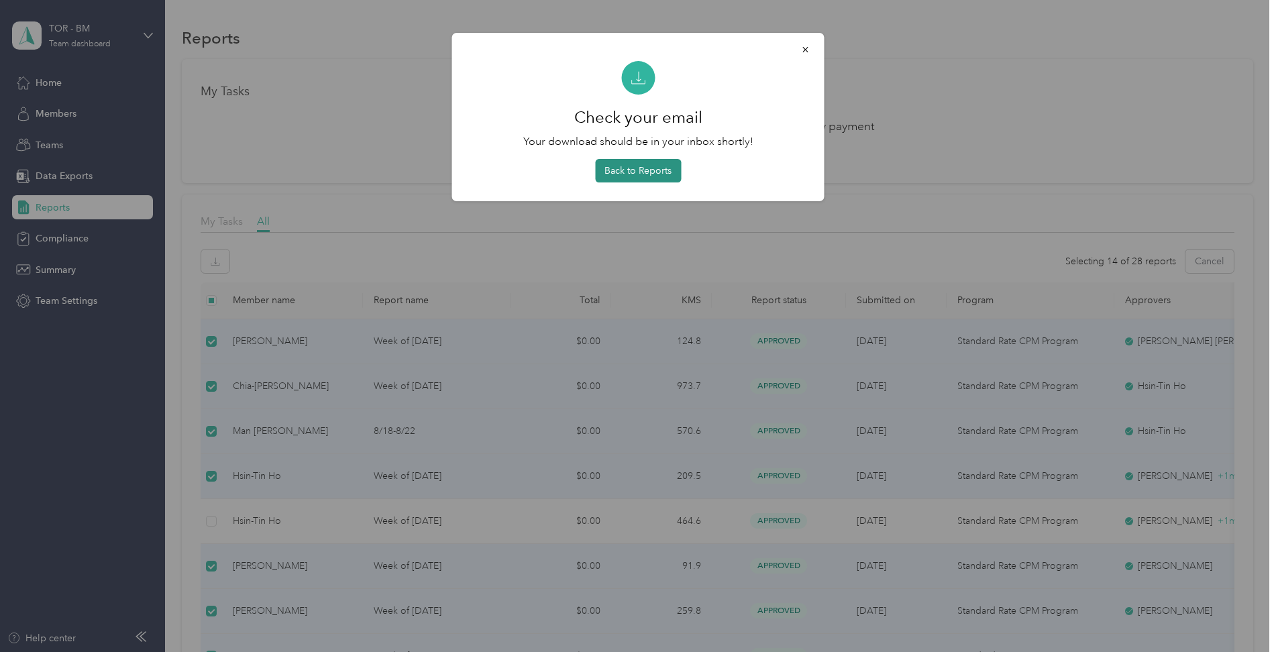
drag, startPoint x: 634, startPoint y: 172, endPoint x: 596, endPoint y: 172, distance: 38.9
click at [634, 172] on button "Back to Reports" at bounding box center [638, 170] width 86 height 23
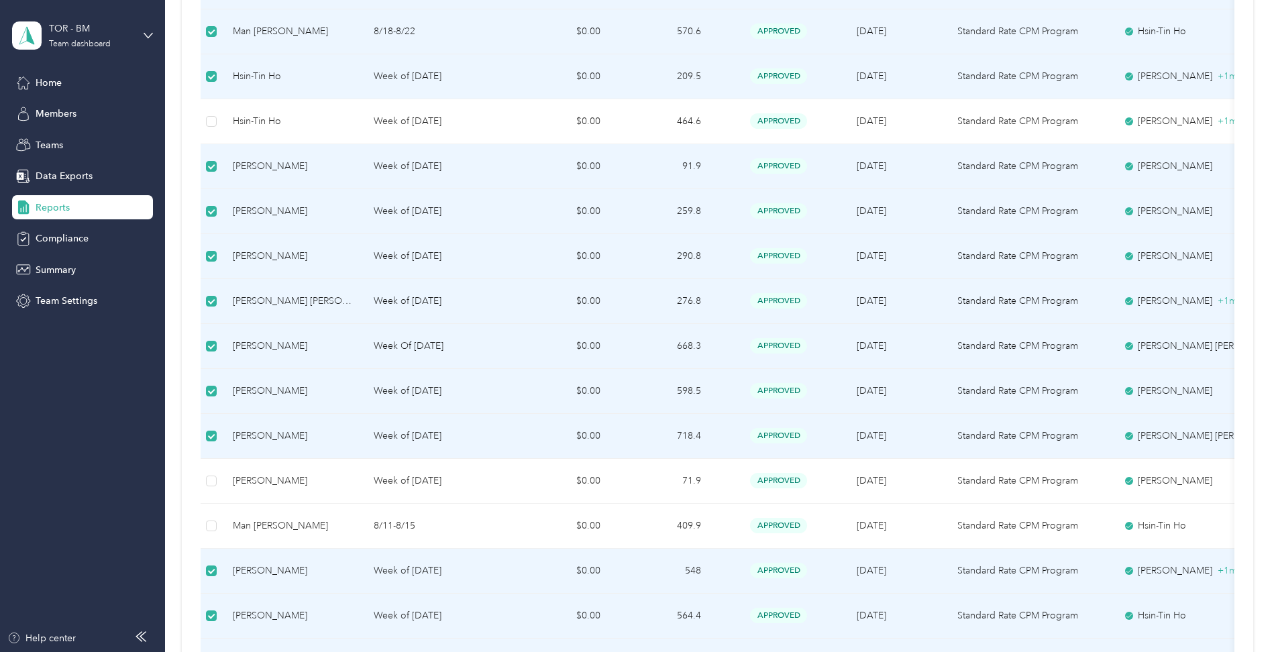
scroll to position [400, 0]
